Goal: Information Seeking & Learning: Check status

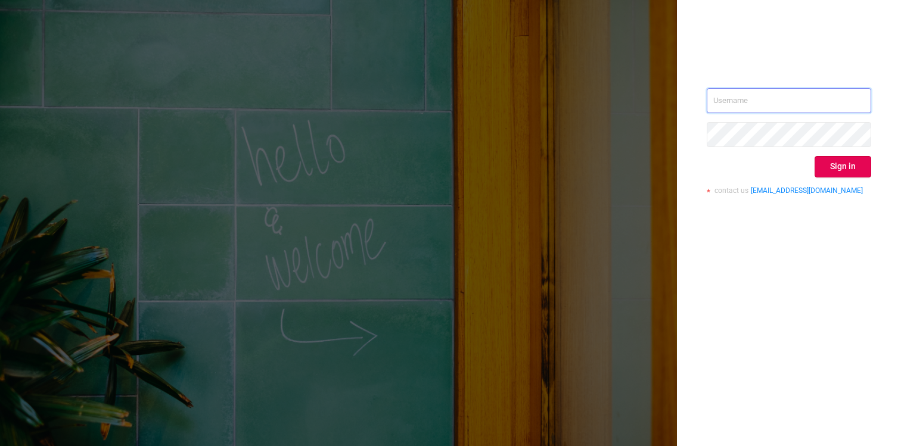
click at [766, 101] on input "text" at bounding box center [788, 100] width 164 height 25
click at [0, 445] on com-1password-button at bounding box center [0, 446] width 0 height 0
click at [817, 294] on div "Sign in contact us [EMAIL_ADDRESS][DOMAIN_NAME]" at bounding box center [789, 223] width 224 height 446
click at [797, 102] on input "text" at bounding box center [788, 100] width 164 height 25
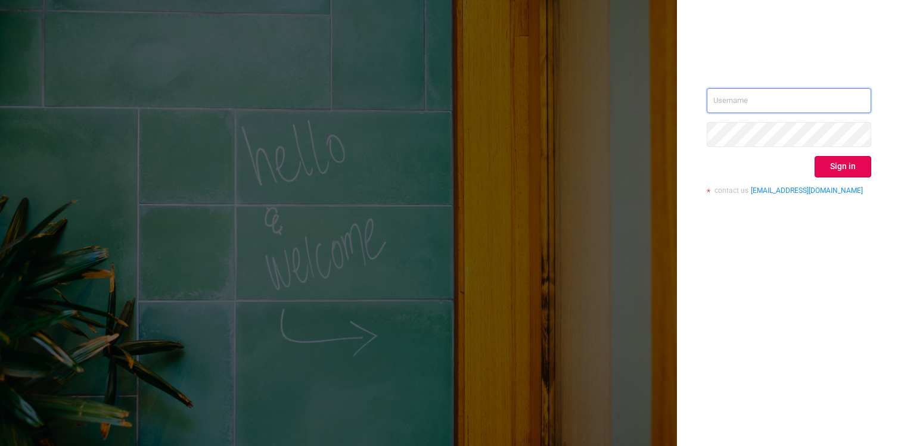
type input "[EMAIL_ADDRESS][DOMAIN_NAME]"
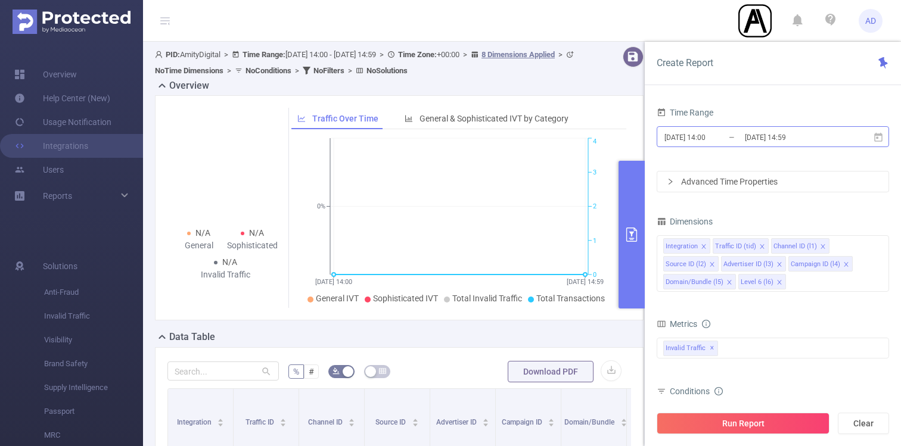
click at [790, 144] on input "[DATE] 14:59" at bounding box center [791, 137] width 96 height 16
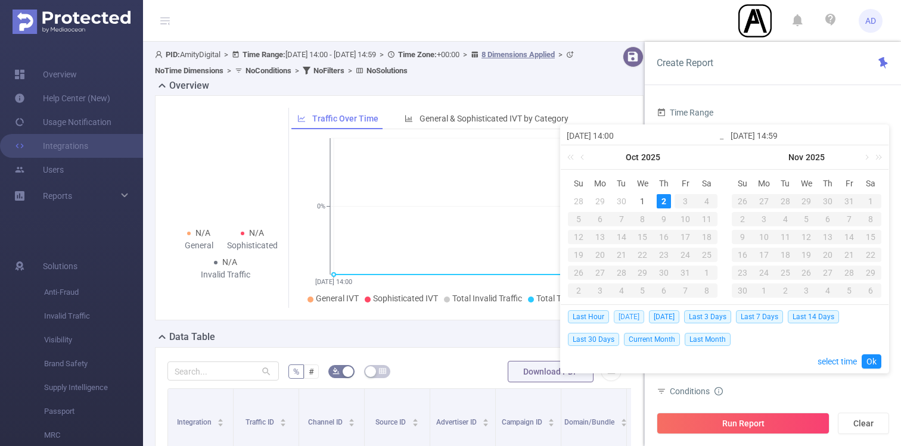
click at [632, 316] on span "[DATE]" at bounding box center [628, 316] width 30 height 13
type input "[DATE] 00:00"
type input "[DATE] 23:59"
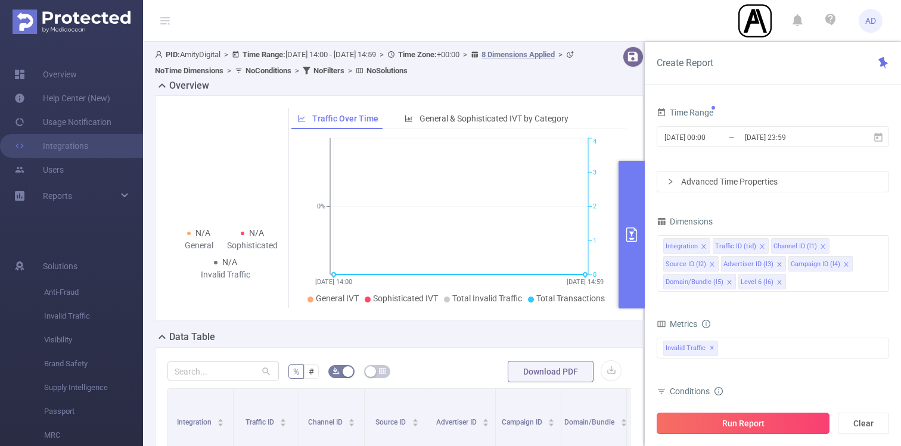
click at [755, 428] on button "Run Report" at bounding box center [742, 423] width 173 height 21
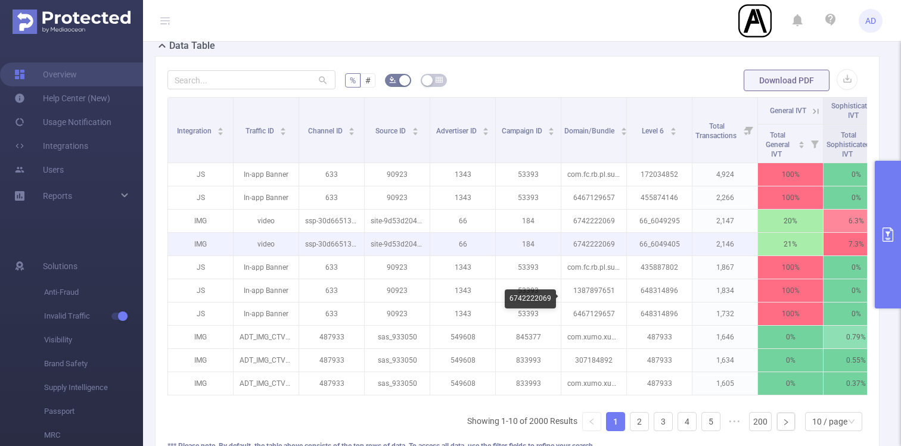
scroll to position [381, 0]
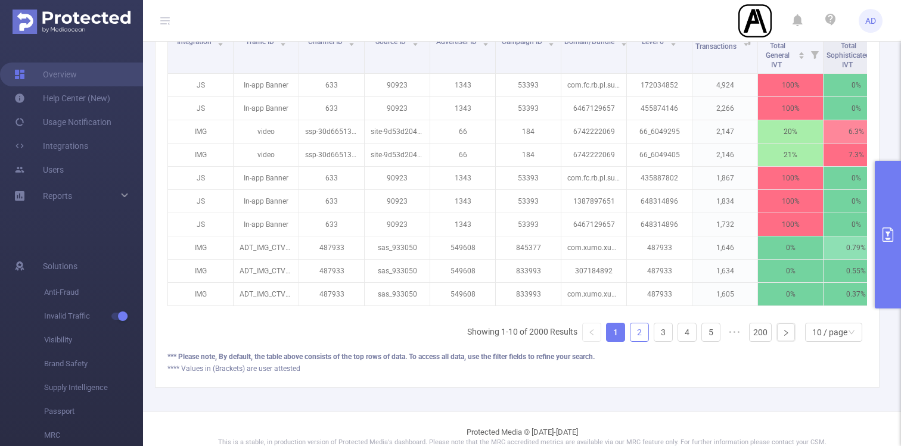
click at [640, 328] on link "2" at bounding box center [639, 332] width 18 height 18
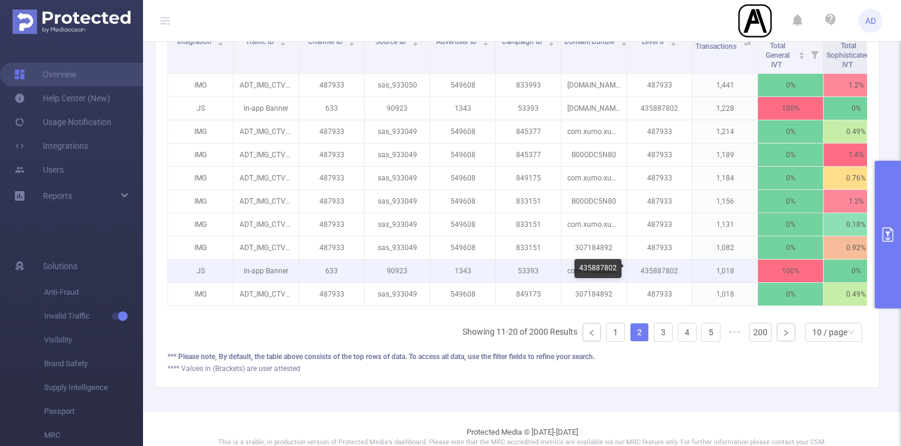
scroll to position [353, 0]
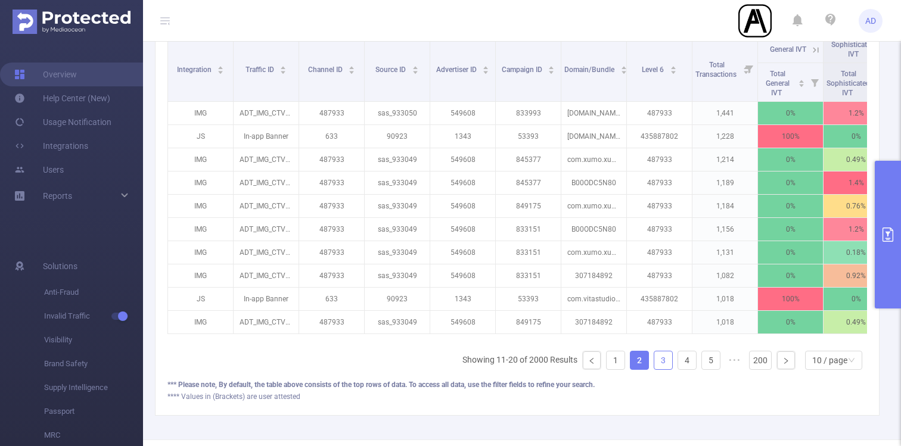
click at [662, 359] on link "3" at bounding box center [663, 360] width 18 height 18
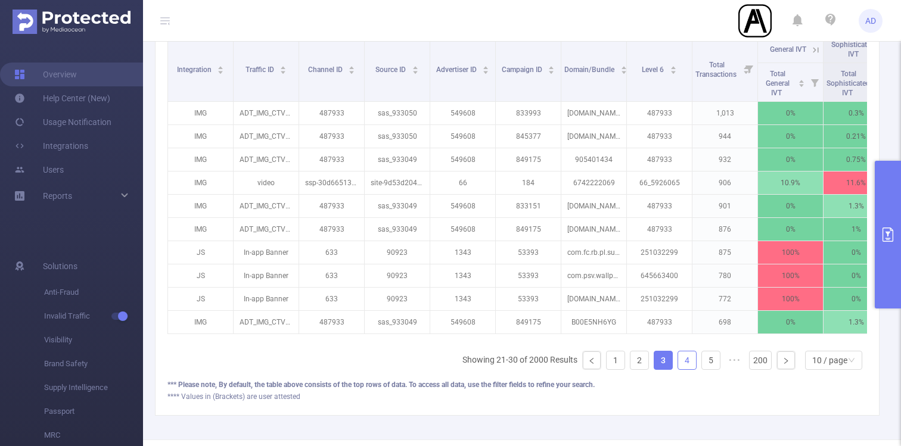
click at [680, 362] on link "4" at bounding box center [687, 360] width 18 height 18
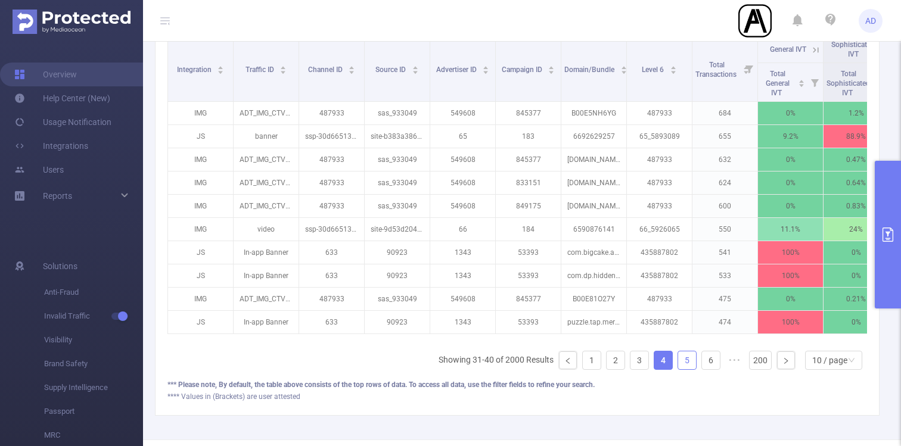
click at [692, 360] on link "5" at bounding box center [687, 360] width 18 height 18
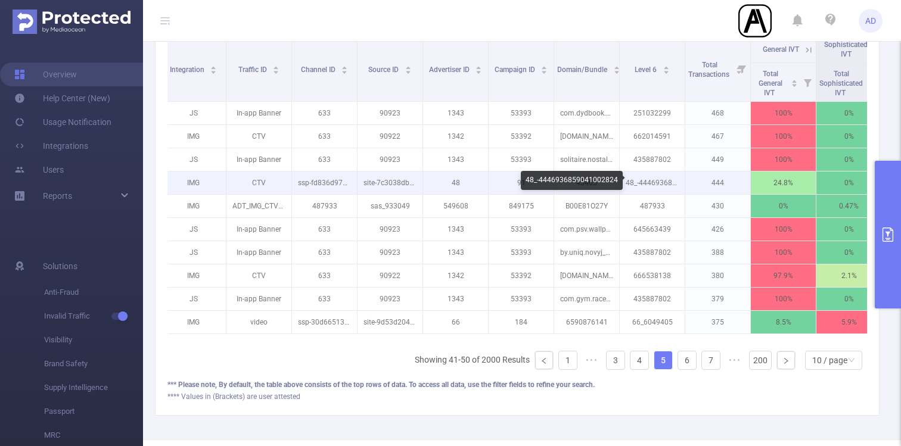
scroll to position [0, 90]
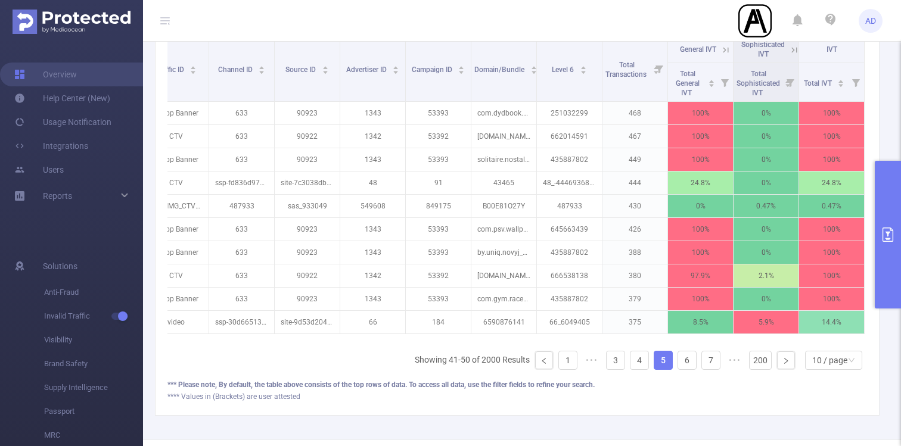
click at [724, 52] on icon at bounding box center [725, 50] width 11 height 11
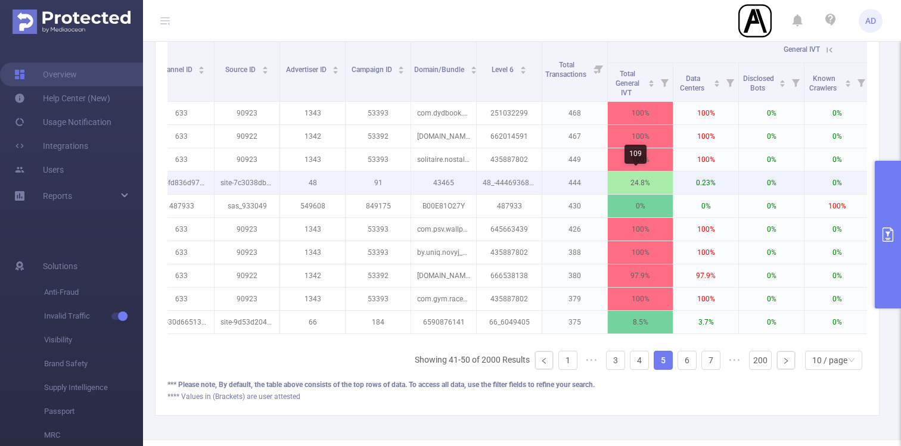
scroll to position [0, 0]
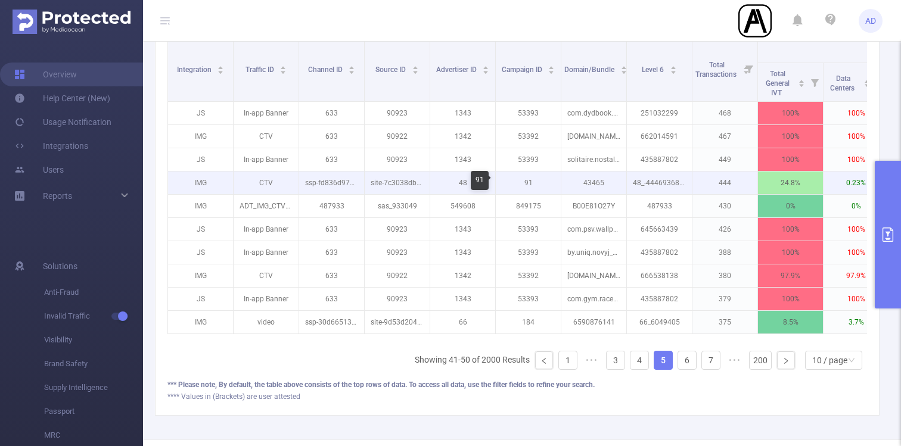
click at [526, 182] on p "91" at bounding box center [528, 183] width 65 height 23
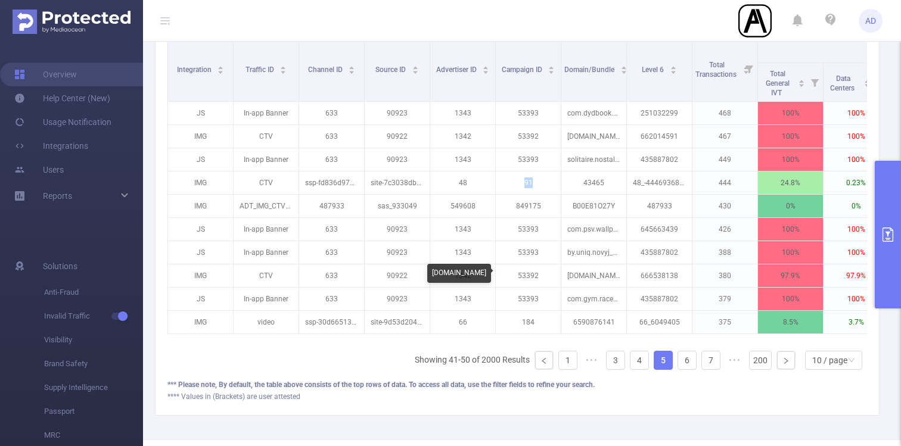
copy p "91"
click at [894, 223] on button "primary" at bounding box center [887, 235] width 26 height 148
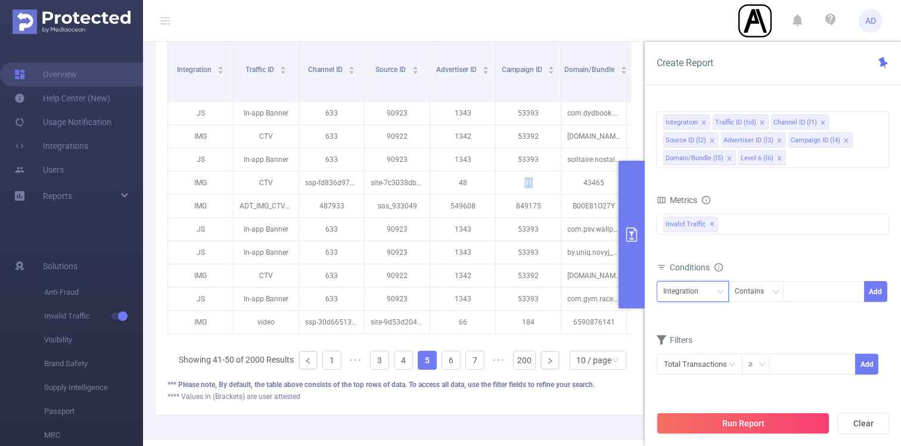
click at [709, 293] on div "Integration" at bounding box center [692, 292] width 59 height 20
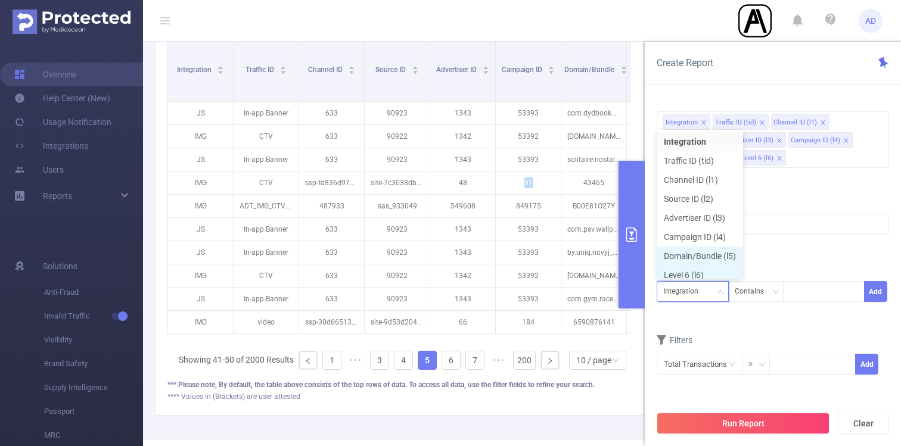
scroll to position [6, 0]
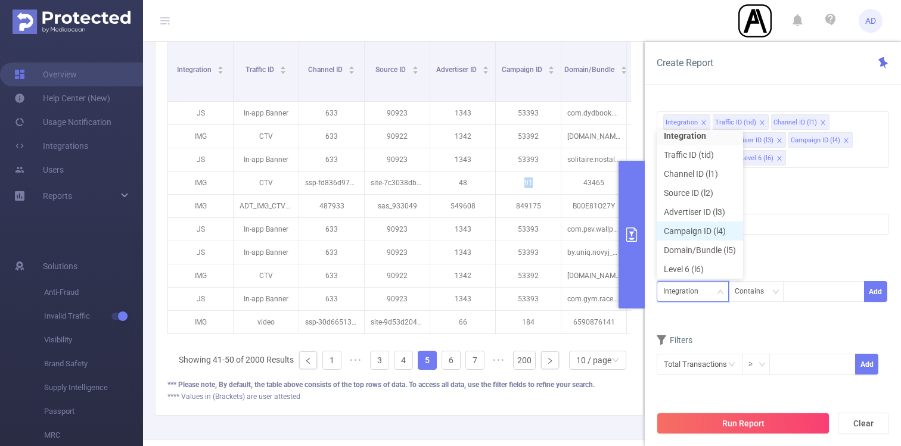
click at [720, 234] on li "Campaign ID (l4)" at bounding box center [699, 231] width 86 height 19
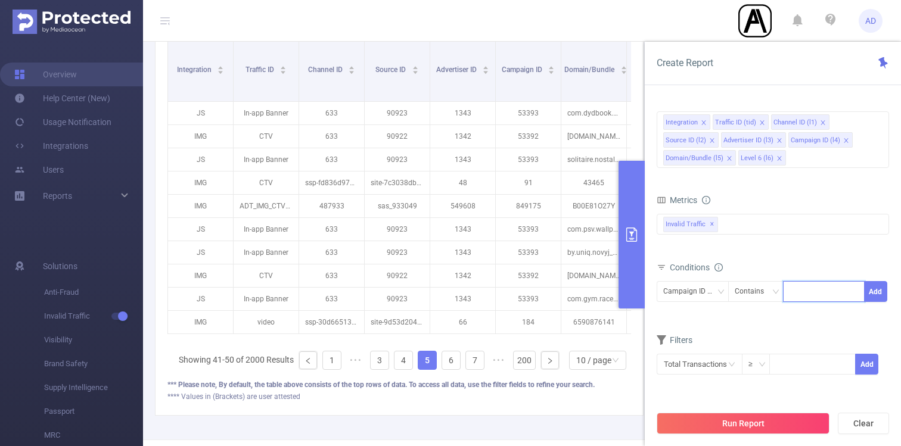
click at [791, 286] on input at bounding box center [791, 291] width 5 height 15
click at [759, 295] on div "Contains" at bounding box center [753, 292] width 38 height 20
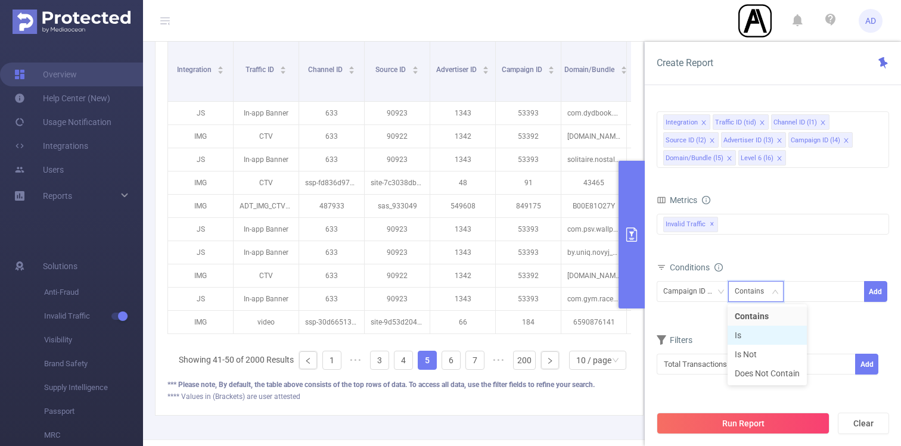
click at [758, 334] on li "Is" at bounding box center [766, 335] width 79 height 19
click at [826, 295] on div at bounding box center [823, 292] width 68 height 20
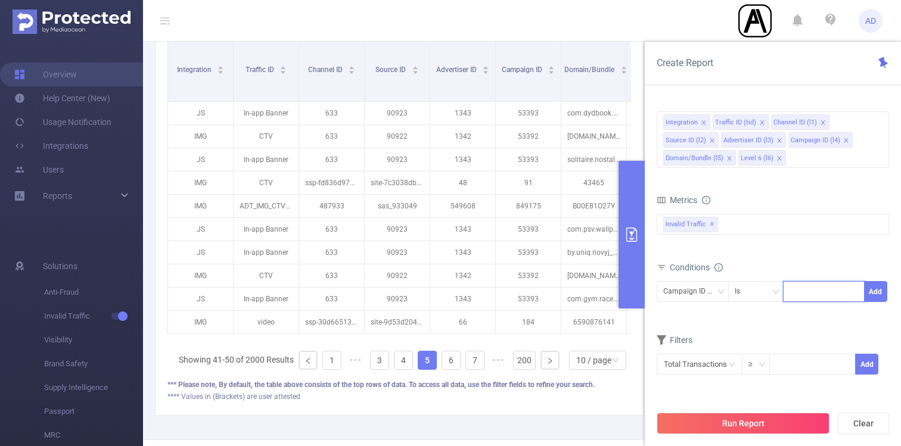
paste input "91"
type input "91"
click at [815, 322] on li "91" at bounding box center [824, 316] width 82 height 19
click at [877, 290] on button "Add" at bounding box center [875, 291] width 23 height 21
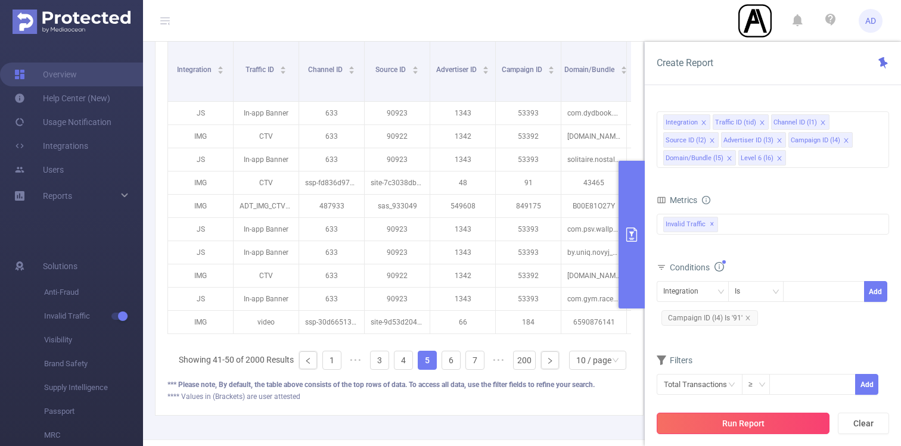
click at [754, 415] on button "Run Report" at bounding box center [742, 423] width 173 height 21
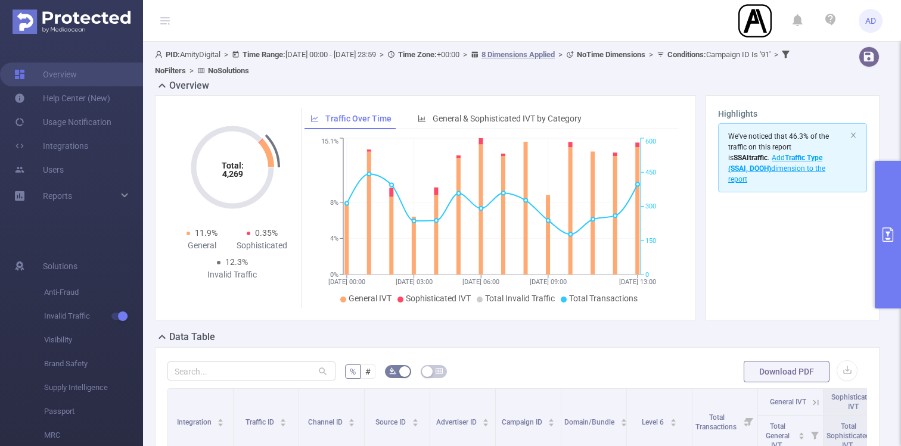
click at [789, 157] on b "Traffic Type (SSAI, DOOH)" at bounding box center [775, 163] width 94 height 19
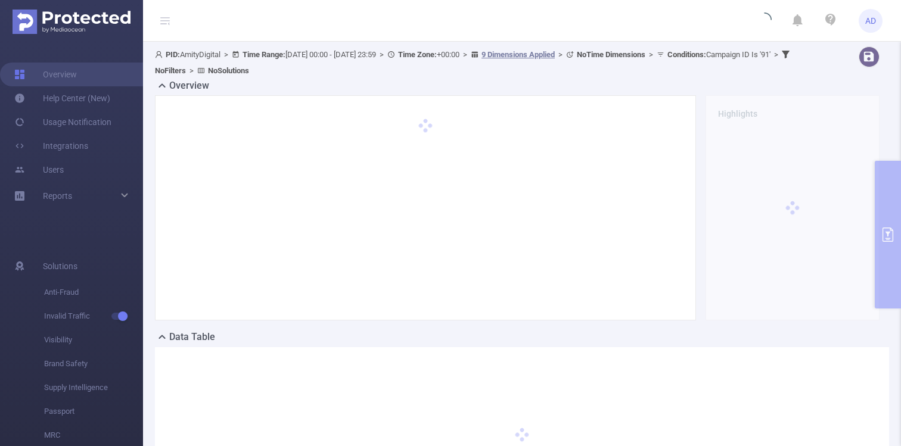
scroll to position [154, 0]
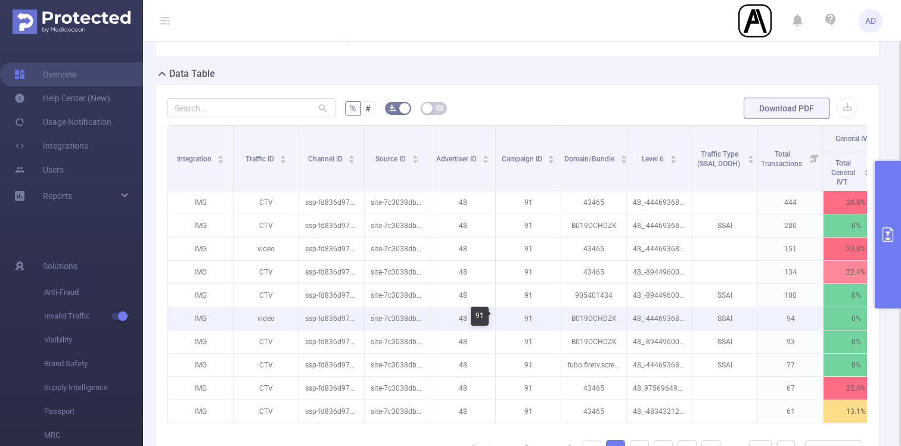
scroll to position [351, 0]
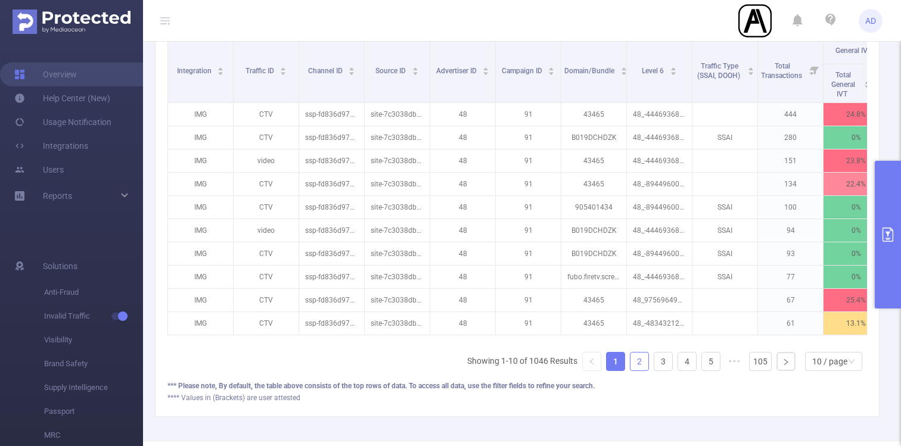
click at [635, 360] on link "2" at bounding box center [639, 362] width 18 height 18
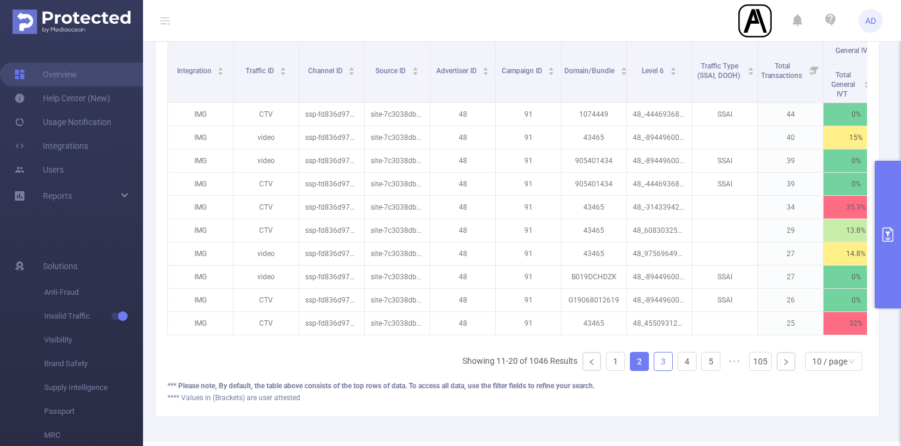
click at [663, 366] on link "3" at bounding box center [663, 362] width 18 height 18
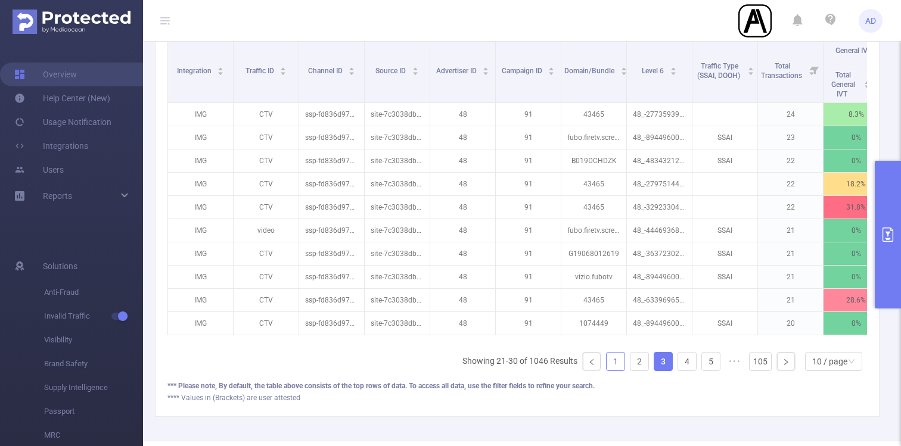
click at [610, 362] on link "1" at bounding box center [615, 362] width 18 height 18
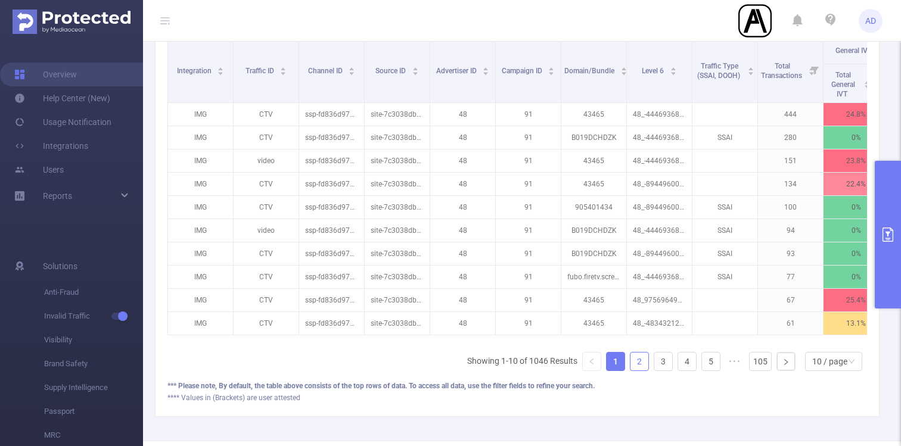
click at [637, 364] on link "2" at bounding box center [639, 362] width 18 height 18
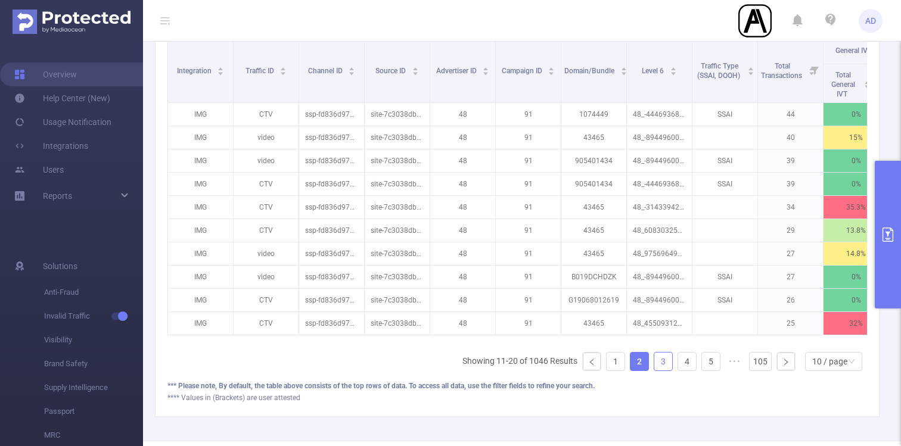
click at [660, 363] on link "3" at bounding box center [663, 362] width 18 height 18
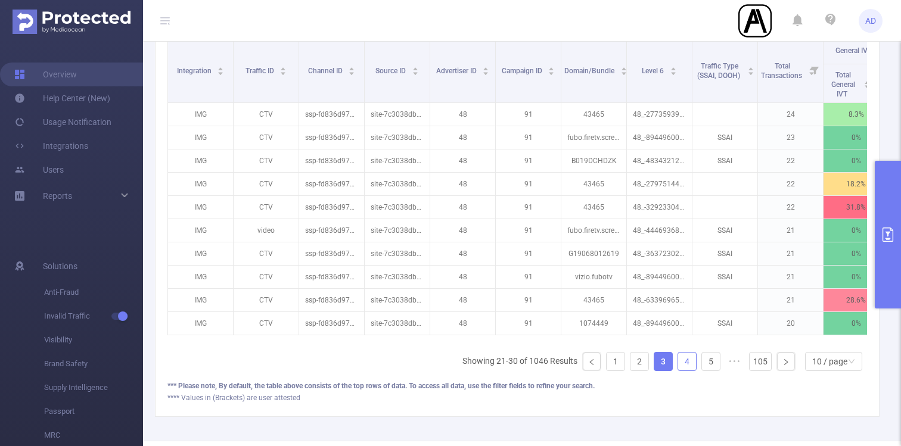
click at [684, 364] on link "4" at bounding box center [687, 362] width 18 height 18
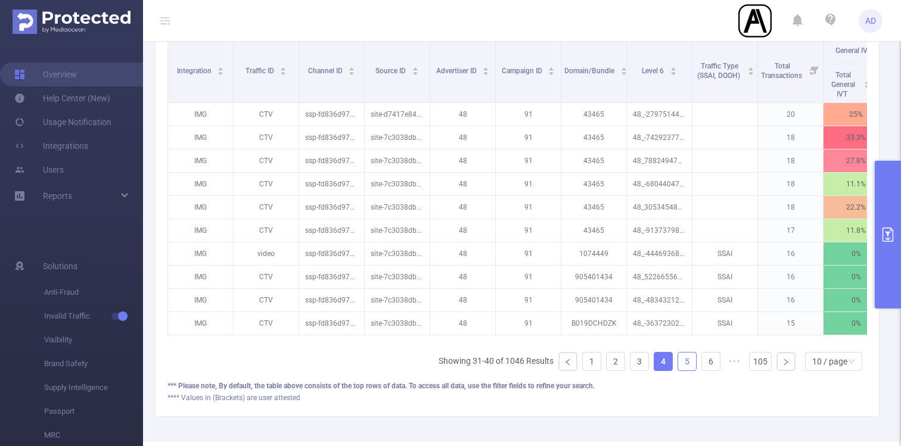
click at [692, 365] on link "5" at bounding box center [687, 362] width 18 height 18
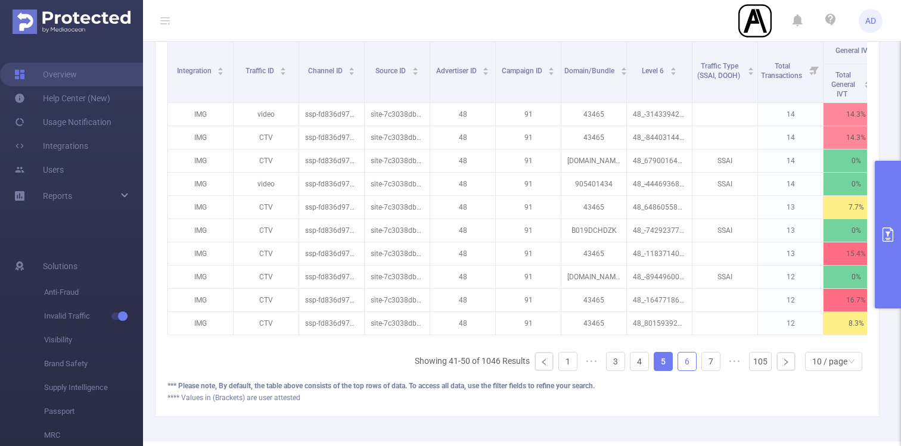
click at [688, 364] on link "6" at bounding box center [687, 362] width 18 height 18
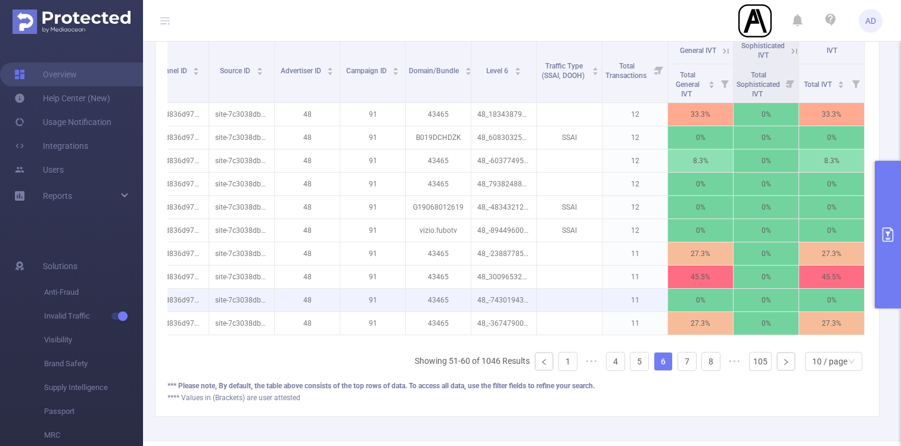
scroll to position [0, 0]
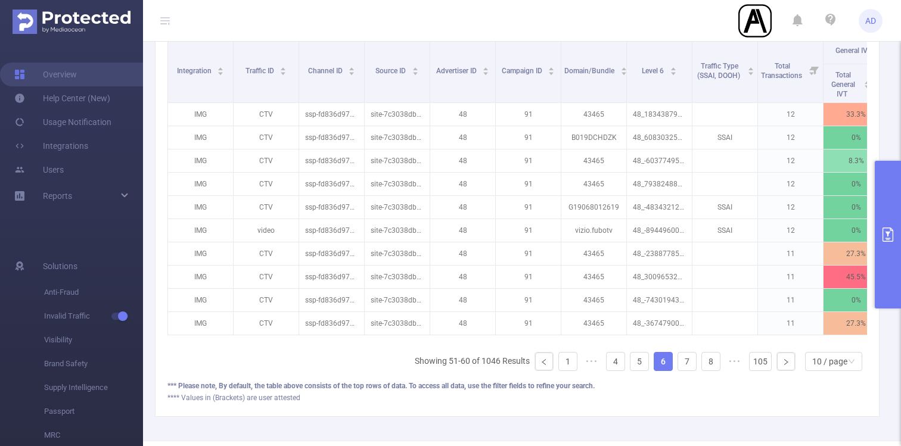
click at [557, 362] on ul "Showing 51-60 of 1046 Results 1 ••• 4 5 6 7 8 ••• 105 10 / page" at bounding box center [641, 361] width 452 height 19
click at [564, 361] on link "1" at bounding box center [568, 362] width 18 height 18
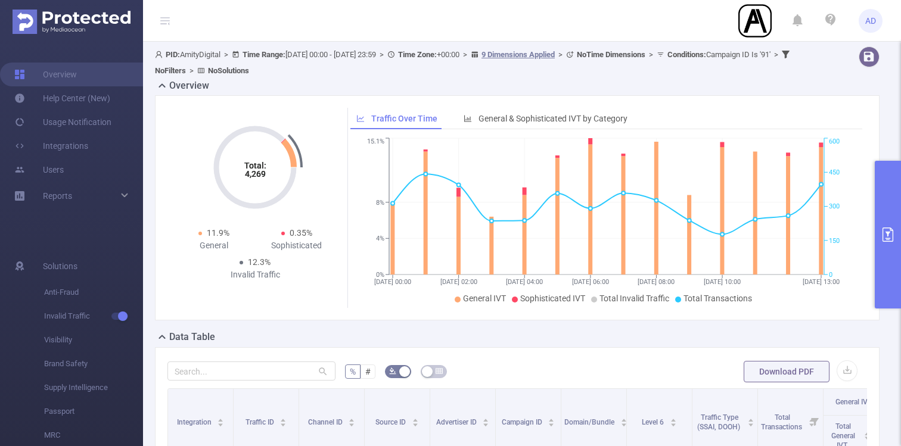
click at [883, 203] on button "primary" at bounding box center [887, 235] width 26 height 148
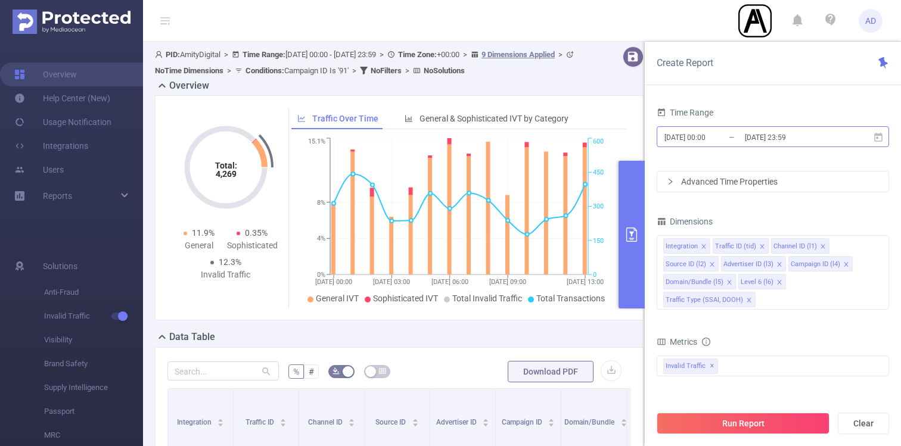
click at [763, 138] on input "[DATE] 23:59" at bounding box center [791, 137] width 96 height 16
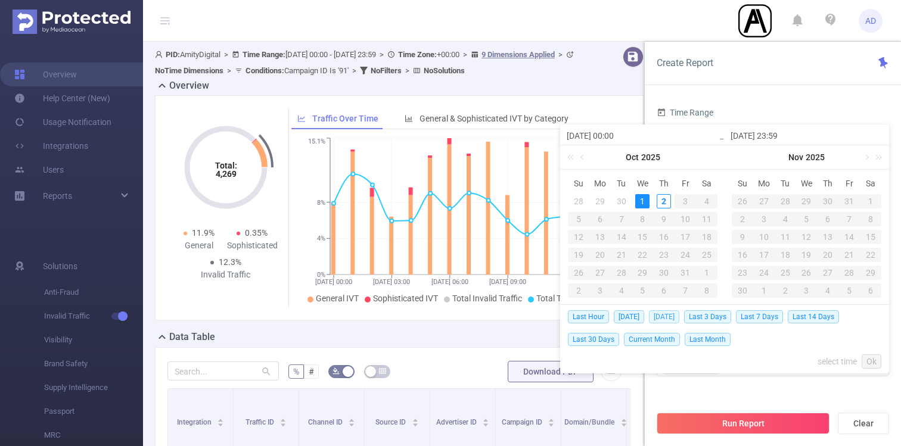
click at [657, 312] on span "[DATE]" at bounding box center [664, 316] width 30 height 13
type input "[DATE] 00:00"
type input "[DATE] 23:59"
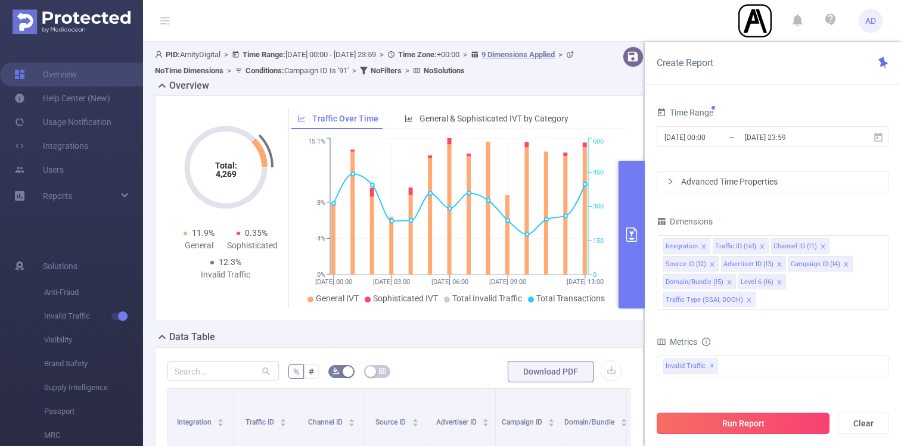
click at [774, 420] on button "Run Report" at bounding box center [742, 423] width 173 height 21
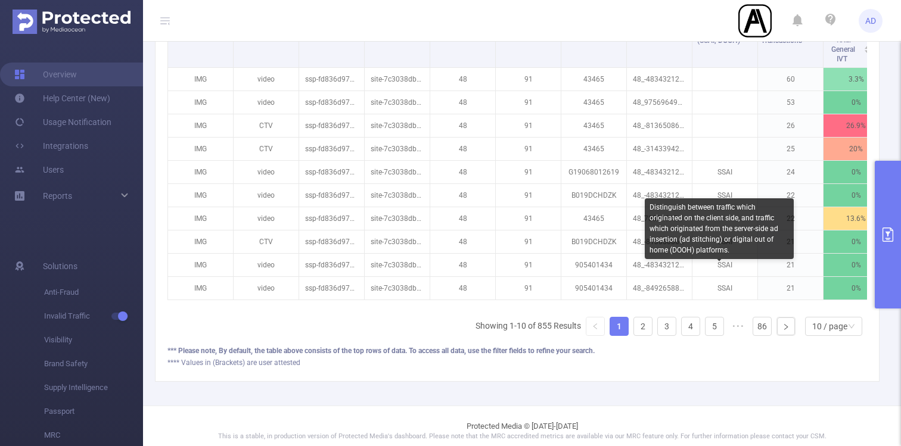
scroll to position [395, 0]
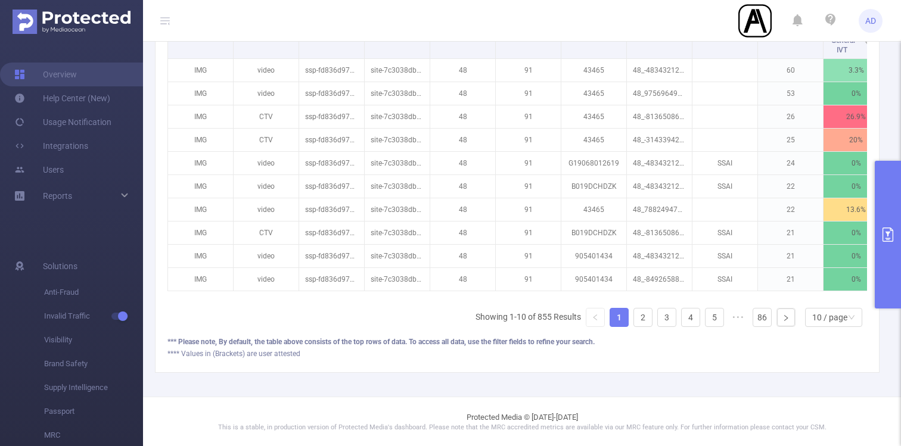
click at [893, 235] on icon "primary" at bounding box center [887, 235] width 14 height 14
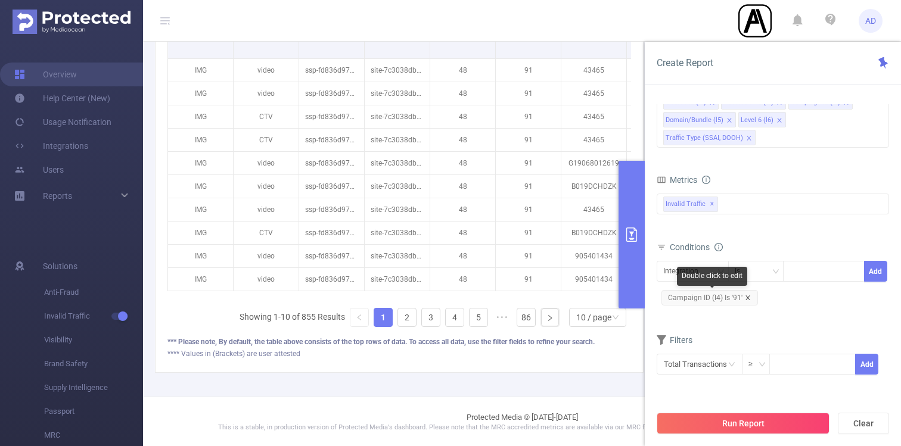
click at [747, 297] on icon "icon: close" at bounding box center [747, 298] width 6 height 6
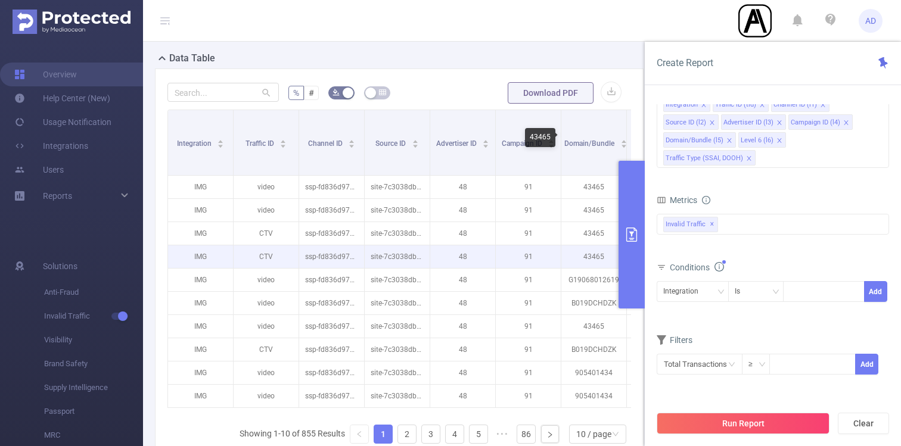
scroll to position [232, 0]
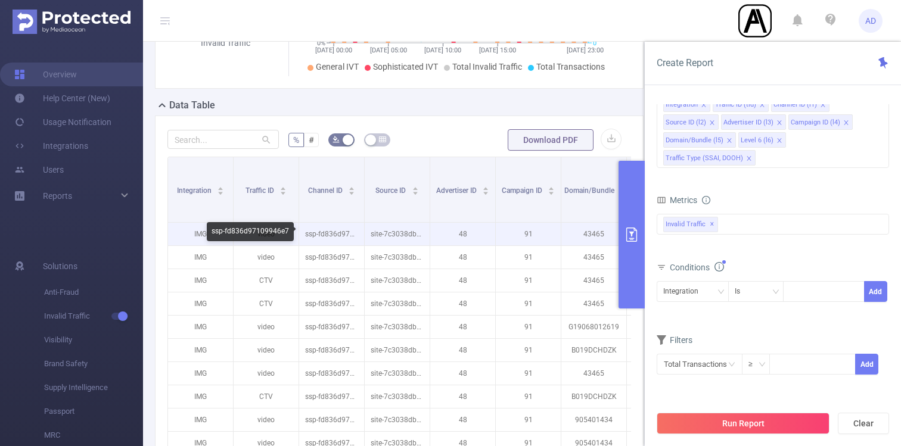
click at [331, 236] on p "ssp-fd836d97109946e7" at bounding box center [331, 234] width 65 height 23
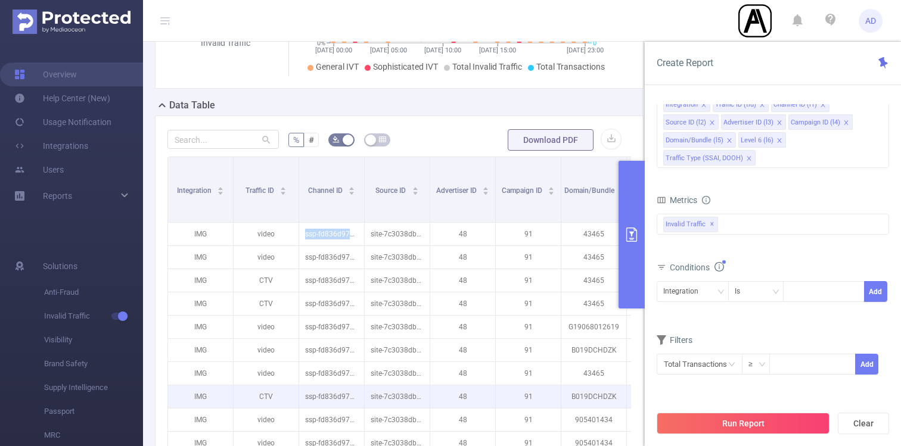
copy p "ssp-fd836d97109946e7"
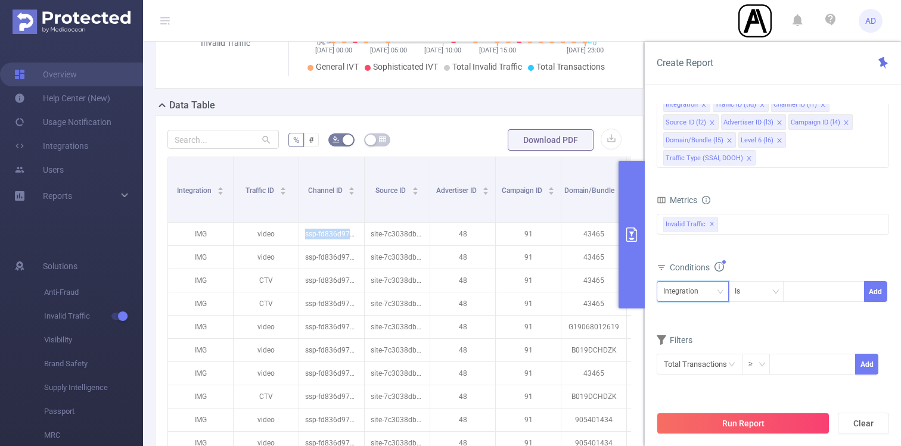
click at [689, 294] on div "Integration" at bounding box center [684, 292] width 43 height 20
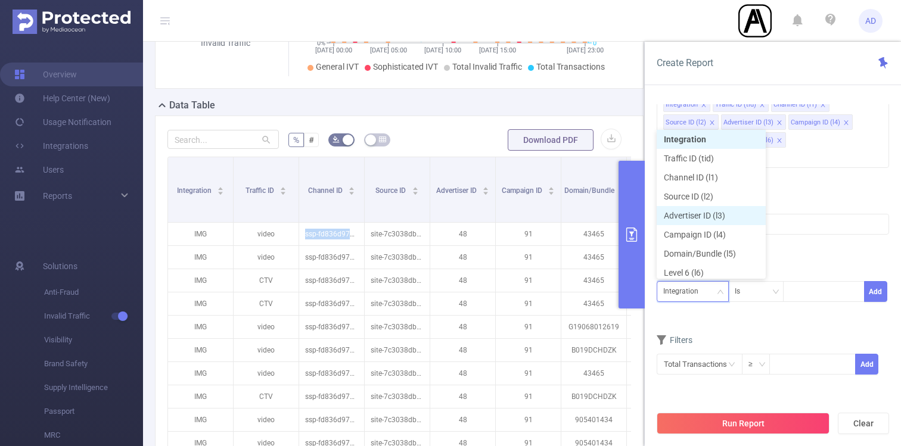
scroll to position [6, 0]
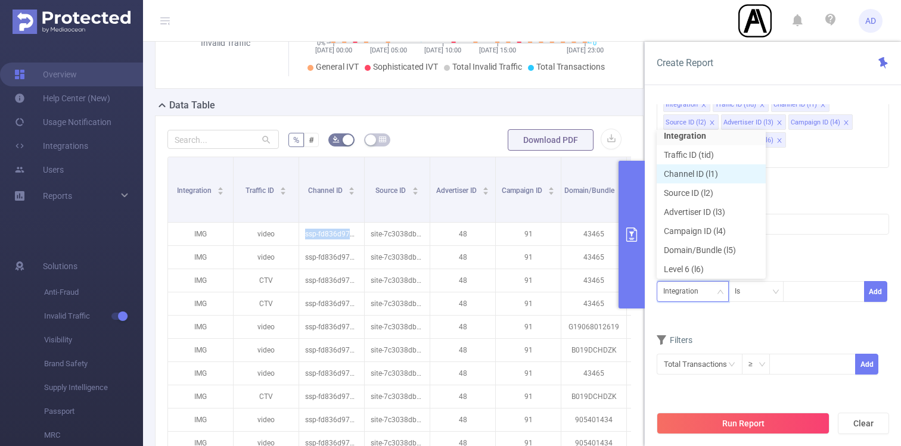
click at [717, 174] on li "Channel ID (l1)" at bounding box center [710, 173] width 109 height 19
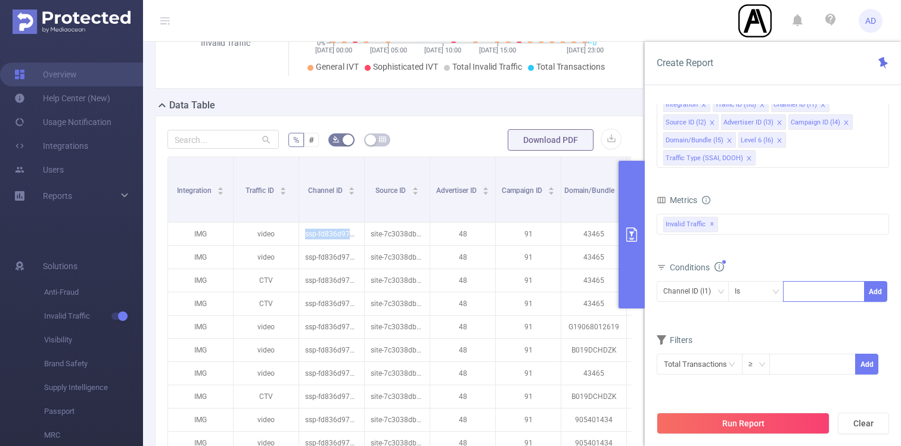
click at [802, 294] on div at bounding box center [823, 292] width 68 height 20
paste input "ssp-fd836d97109946e7"
type input "ssp-fd836d97109946e7"
click at [812, 319] on li "ssp-fd836d97109946e7" at bounding box center [841, 316] width 116 height 19
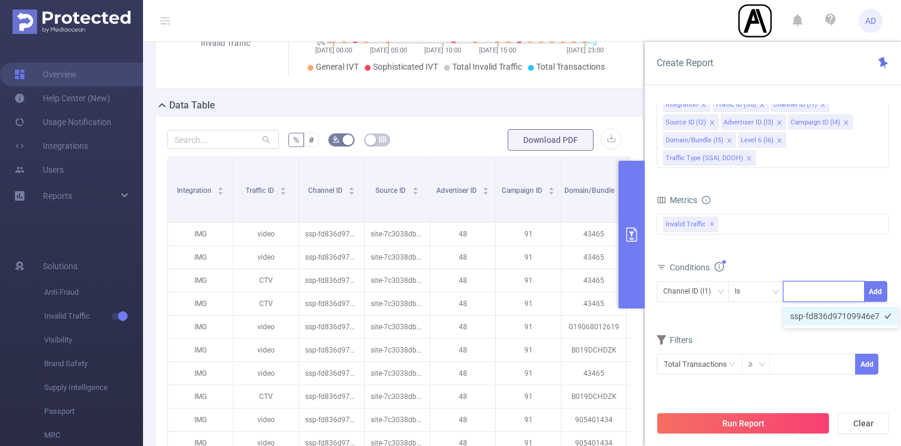
scroll to position [0, 0]
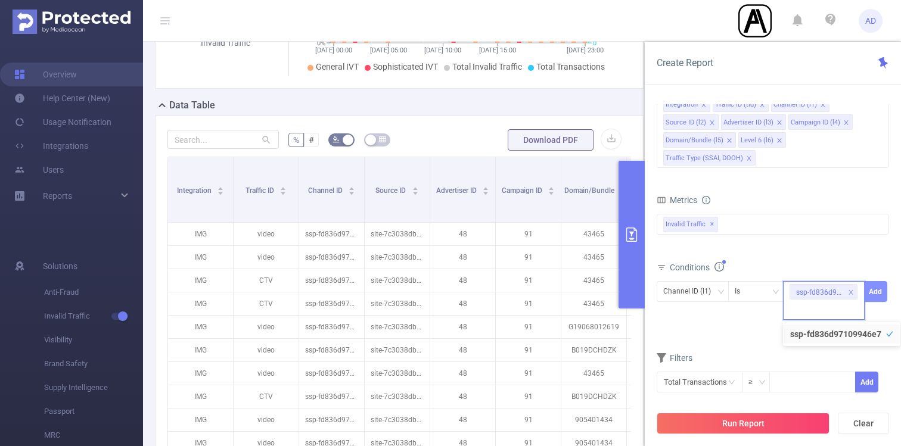
click at [874, 293] on button "Add" at bounding box center [875, 291] width 23 height 21
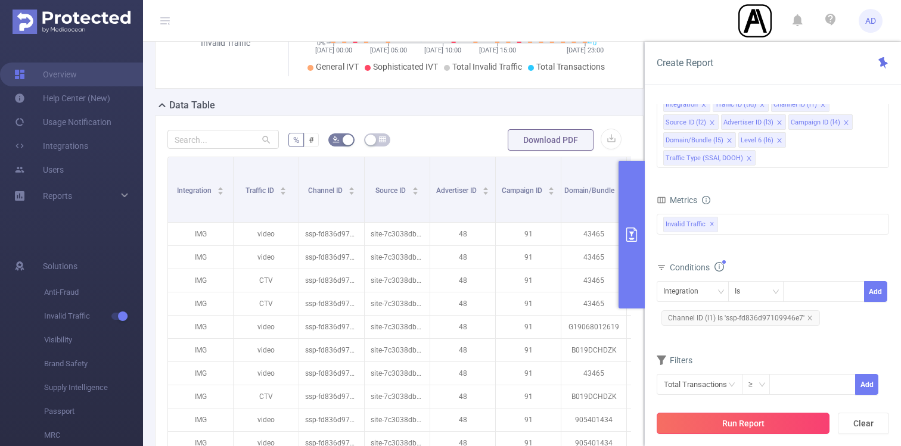
click at [774, 420] on button "Run Report" at bounding box center [742, 423] width 173 height 21
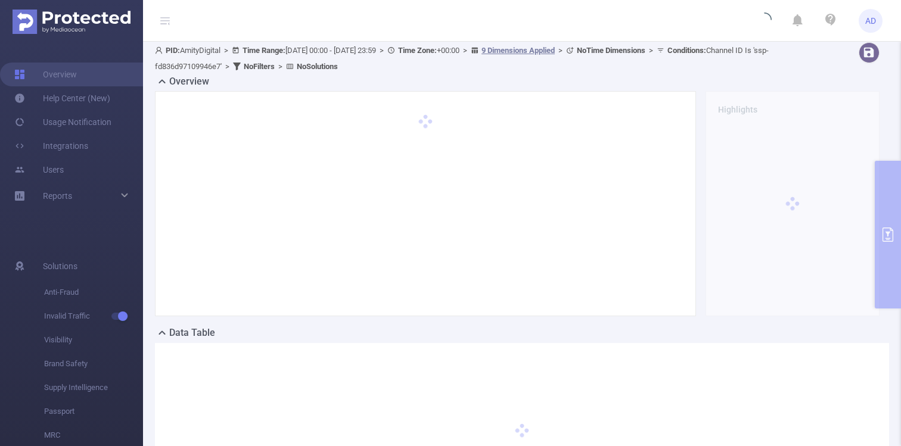
scroll to position [2, 0]
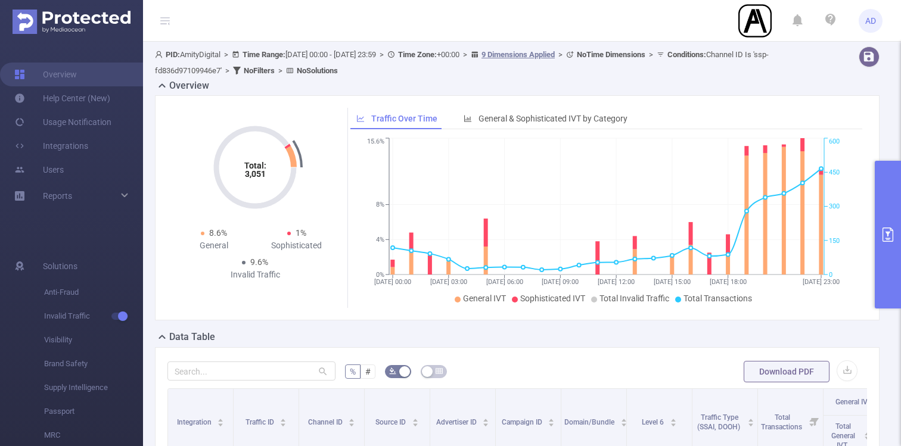
click at [885, 228] on icon "primary" at bounding box center [887, 235] width 11 height 14
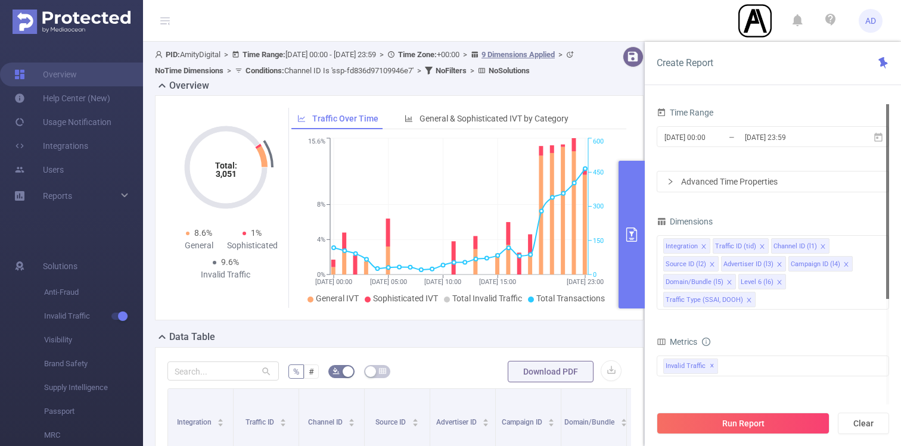
click at [731, 147] on div "[DATE] 00:00 _ [DATE] 23:59" at bounding box center [772, 138] width 232 height 28
click at [730, 136] on input "[DATE] 00:00" at bounding box center [711, 137] width 96 height 16
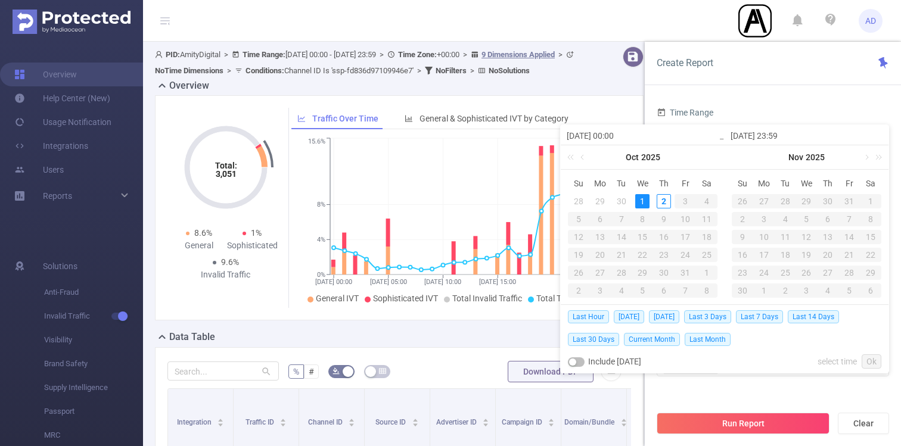
click at [626, 309] on div "Last Hour [DATE] [DATE] Last 3 Days Last 7 Days Last 14 Days Last 30 Days Curre…" at bounding box center [724, 327] width 313 height 45
click at [626, 315] on span "[DATE]" at bounding box center [628, 316] width 30 height 13
type input "[DATE] 00:00"
type input "[DATE] 23:59"
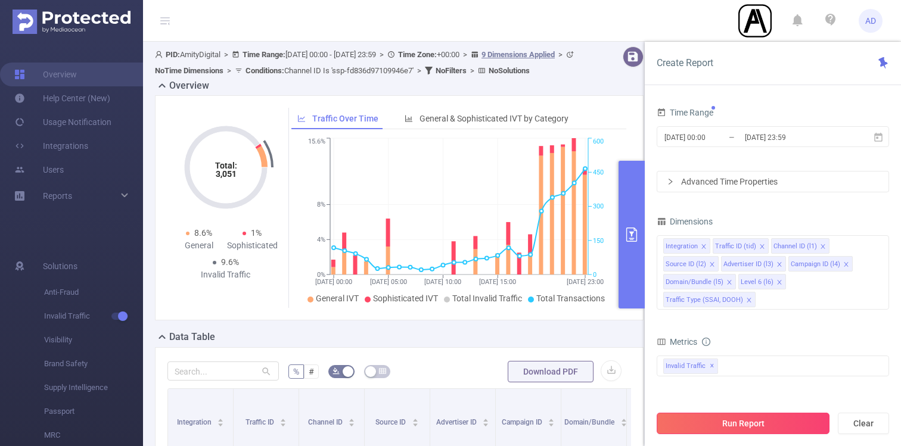
click at [753, 421] on button "Run Report" at bounding box center [742, 423] width 173 height 21
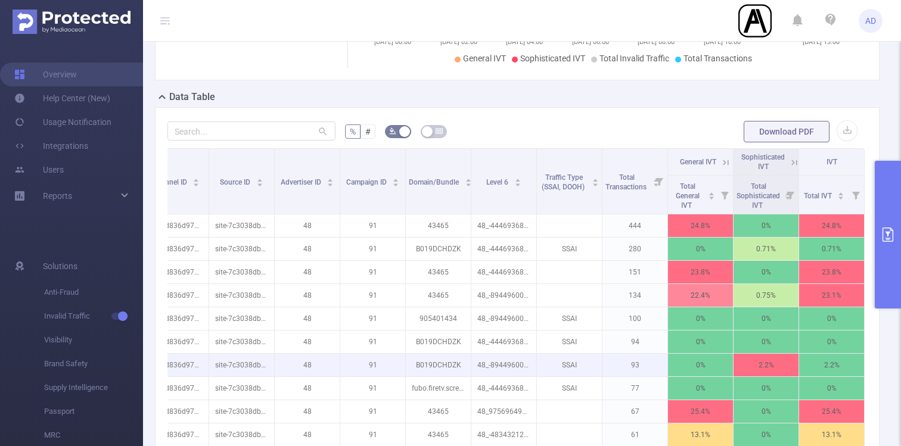
scroll to position [338, 0]
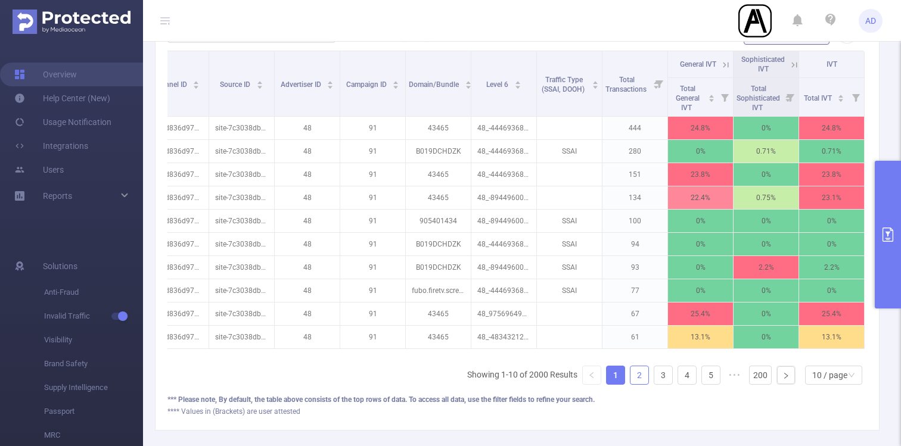
click at [641, 369] on link "2" at bounding box center [639, 375] width 18 height 18
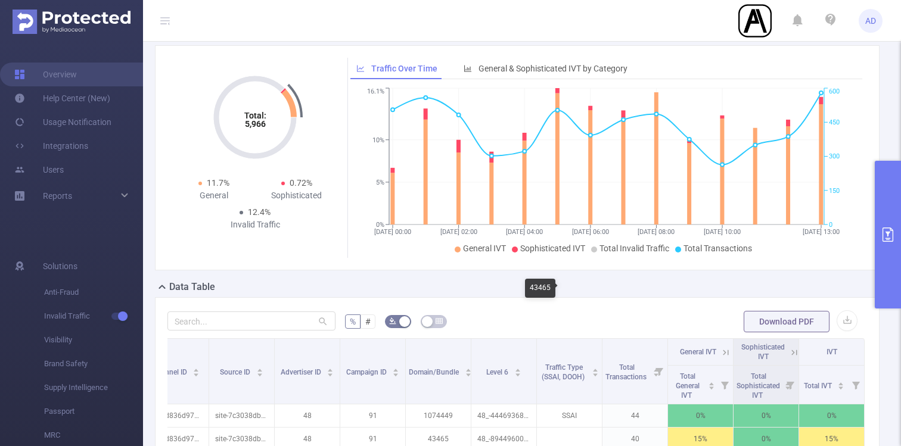
scroll to position [0, 0]
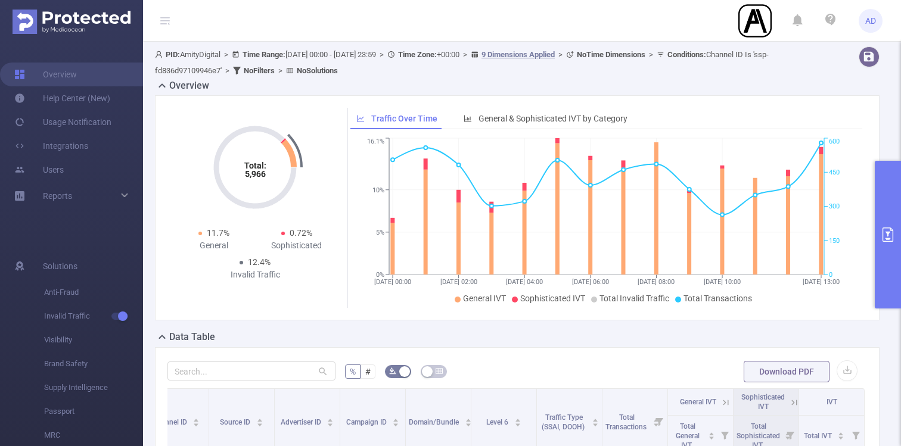
click at [887, 239] on icon "primary" at bounding box center [887, 235] width 11 height 14
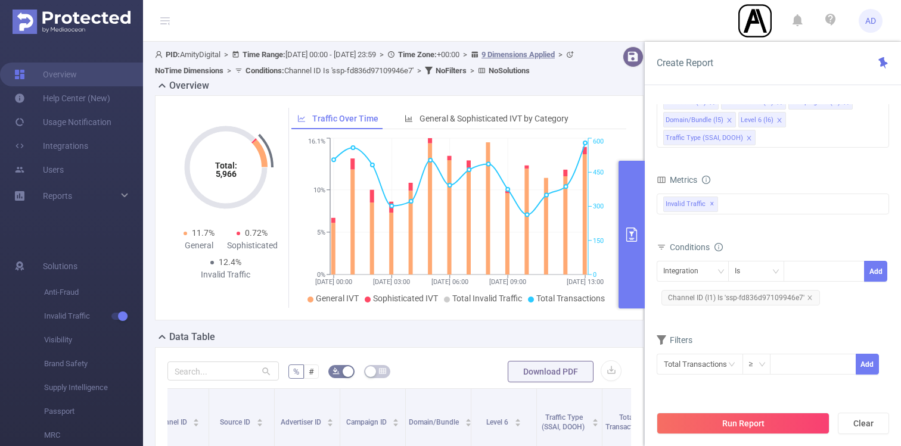
click at [569, 347] on div "Data Table" at bounding box center [404, 338] width 498 height 17
click at [630, 226] on button "primary" at bounding box center [631, 235] width 26 height 148
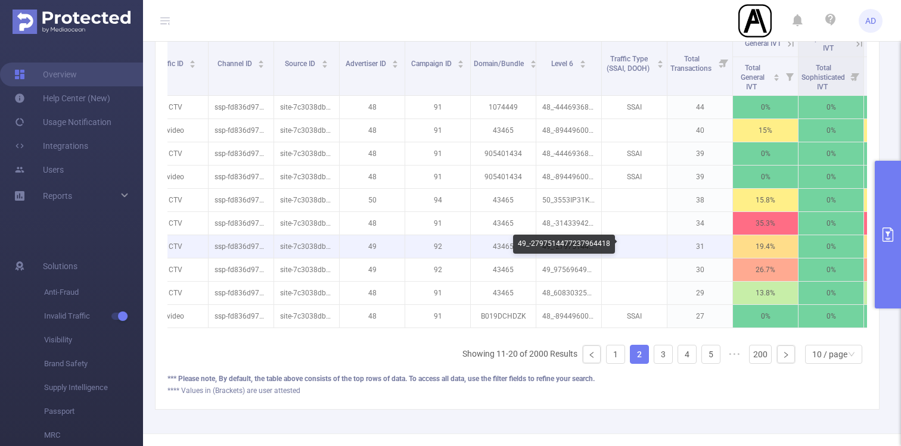
scroll to position [0, 114]
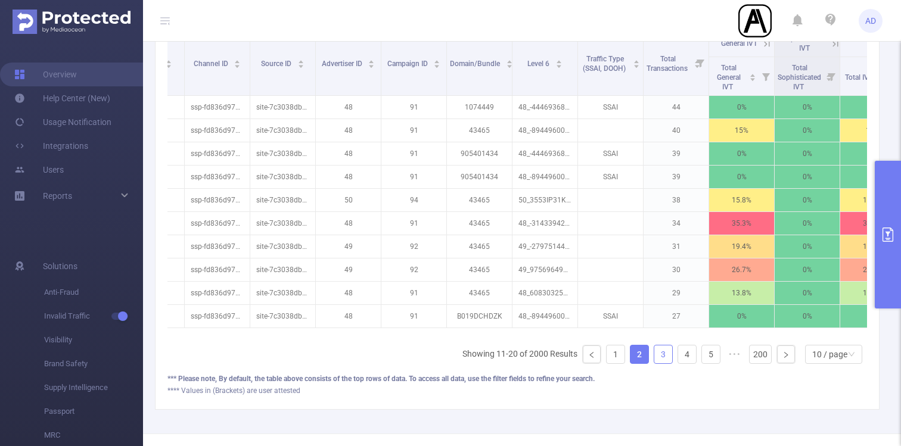
click at [661, 356] on link "3" at bounding box center [663, 354] width 18 height 18
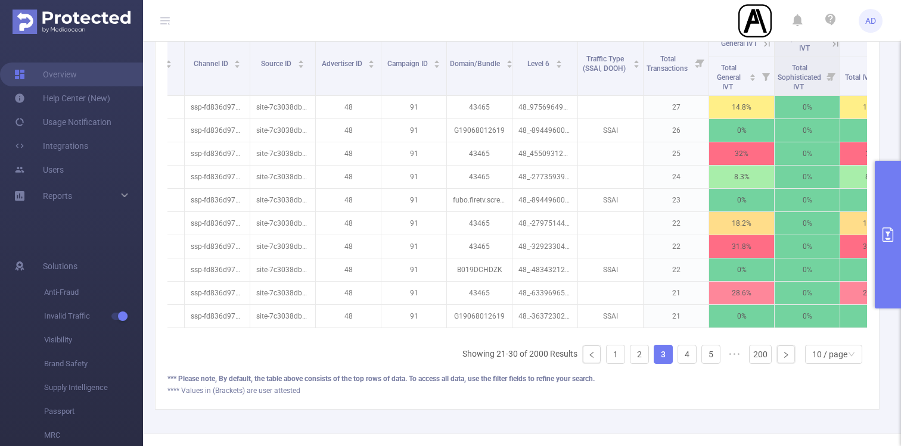
click at [895, 241] on button "primary" at bounding box center [887, 235] width 26 height 148
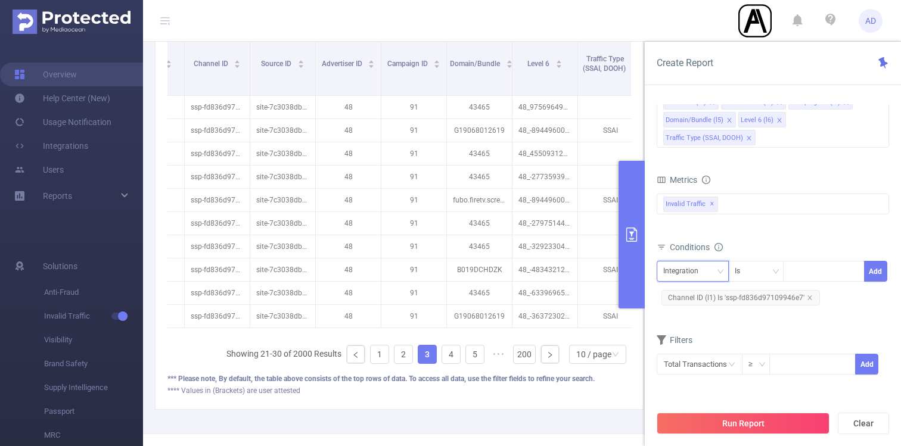
click at [708, 267] on div "Integration" at bounding box center [692, 271] width 59 height 20
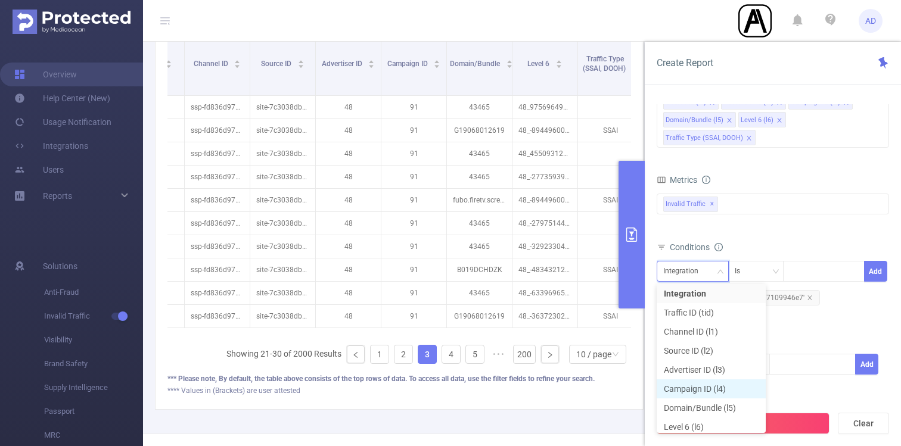
click at [715, 386] on li "Campaign ID (l4)" at bounding box center [710, 388] width 109 height 19
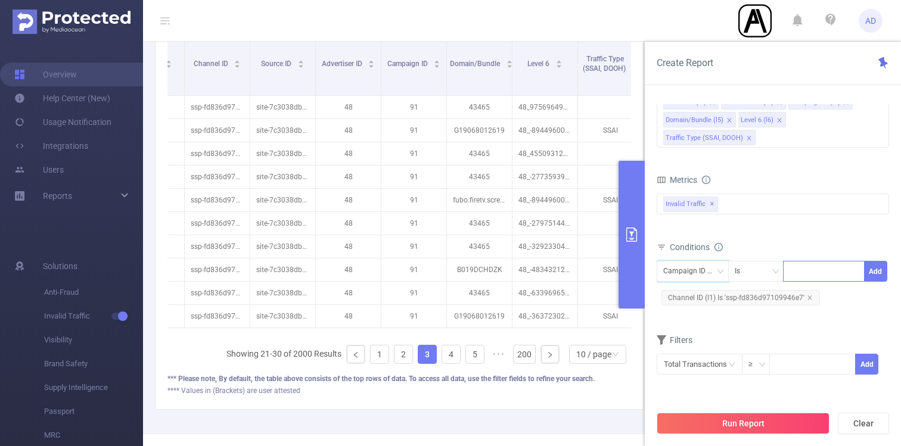
click at [808, 274] on div at bounding box center [823, 271] width 68 height 20
type input "91"
click at [814, 294] on li "91" at bounding box center [824, 295] width 82 height 19
click at [871, 275] on button "Add" at bounding box center [875, 271] width 23 height 21
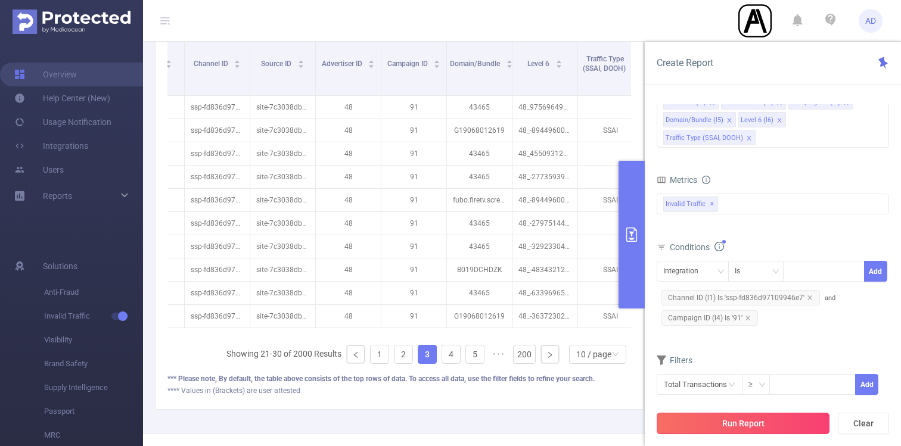
click at [729, 425] on button "Run Report" at bounding box center [742, 423] width 173 height 21
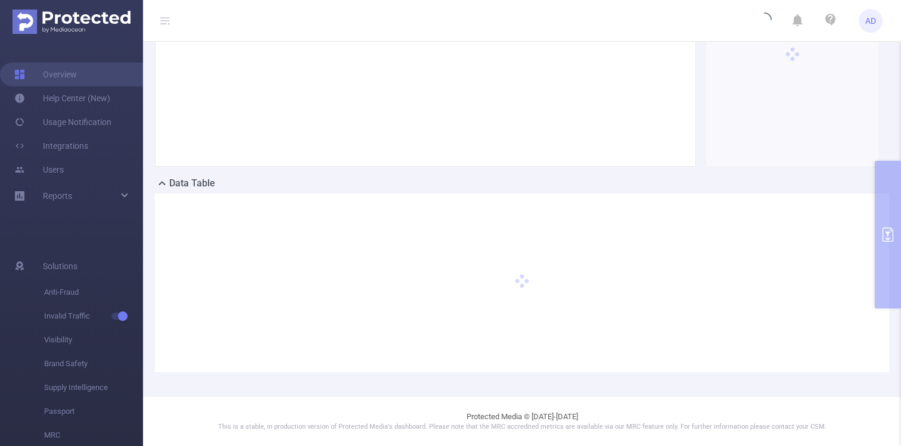
scroll to position [0, 0]
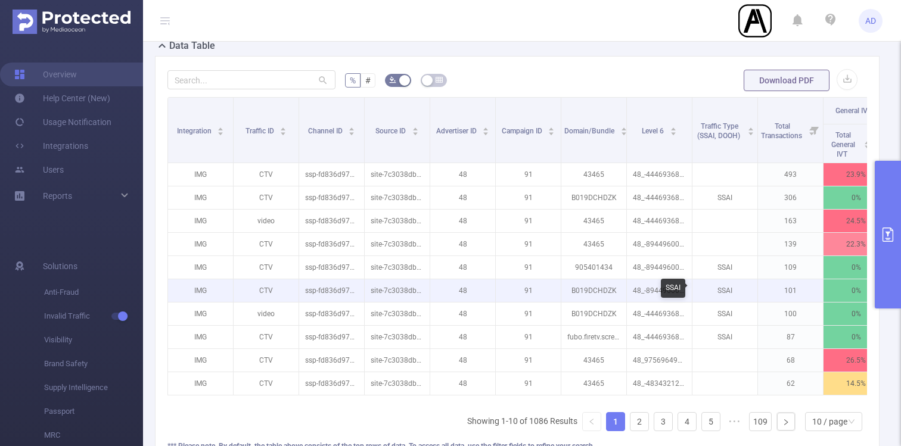
scroll to position [0, 155]
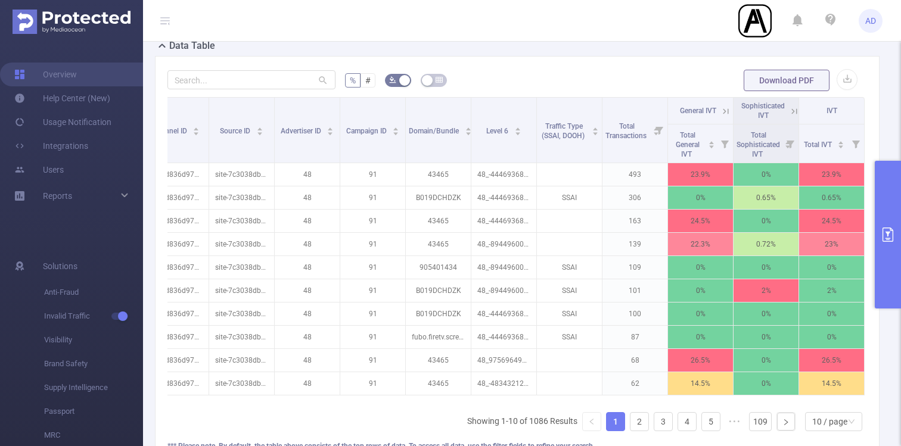
click at [887, 253] on button "primary" at bounding box center [887, 235] width 26 height 148
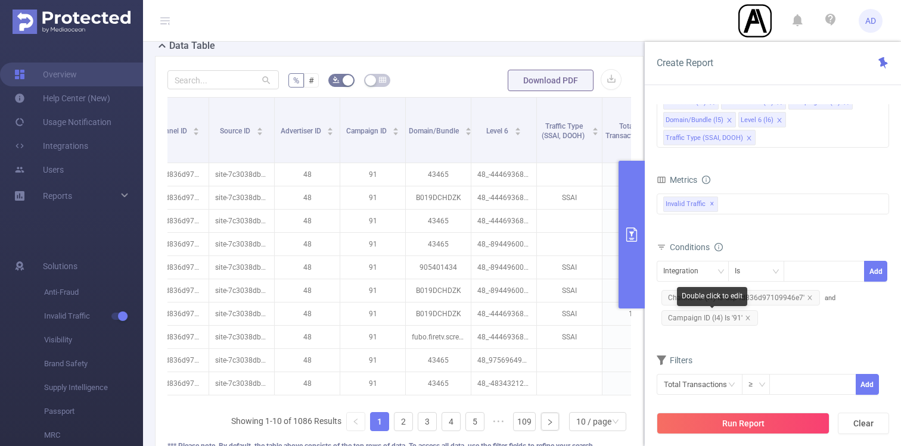
click at [727, 313] on span "Campaign ID (l4) Is '91'" at bounding box center [709, 317] width 96 height 15
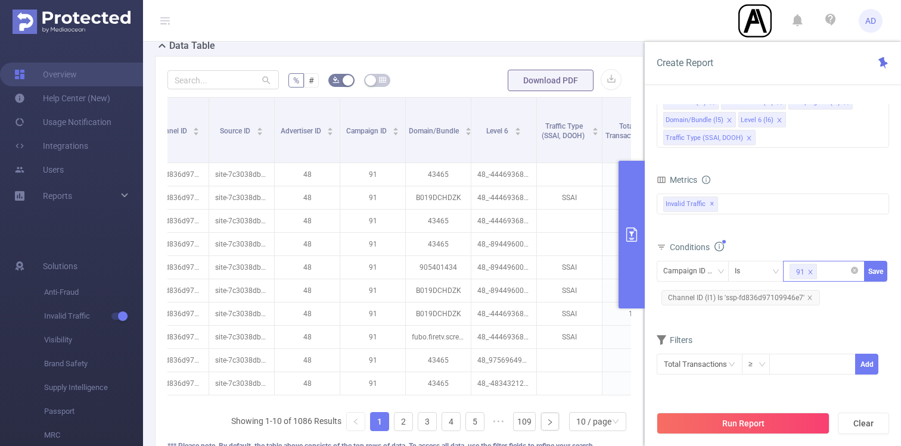
click at [809, 273] on icon "icon: close" at bounding box center [810, 272] width 6 height 6
click at [809, 273] on div at bounding box center [823, 271] width 68 height 20
type input "93"
click at [802, 294] on li "93" at bounding box center [824, 295] width 82 height 19
click at [867, 263] on button "Save" at bounding box center [875, 271] width 23 height 21
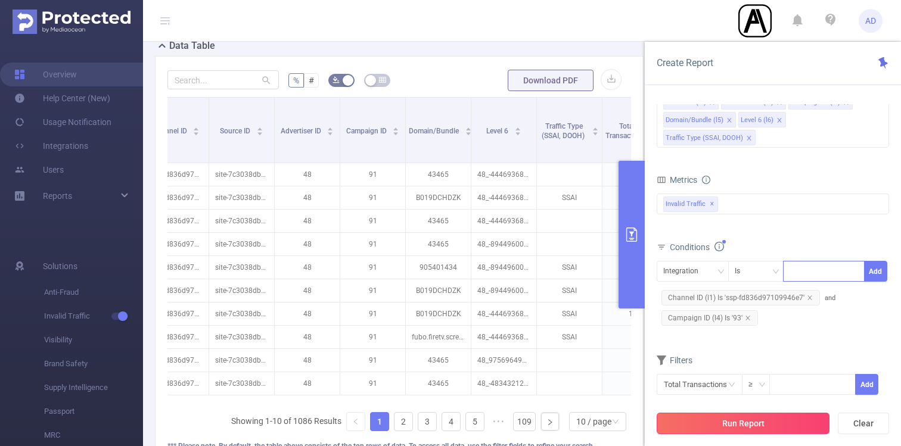
click at [727, 426] on button "Run Report" at bounding box center [742, 423] width 173 height 21
